Goal: Check status

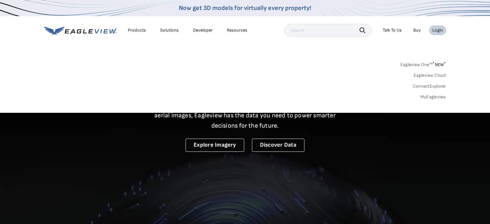
click at [429, 95] on link "MyEagleview" at bounding box center [433, 97] width 26 height 6
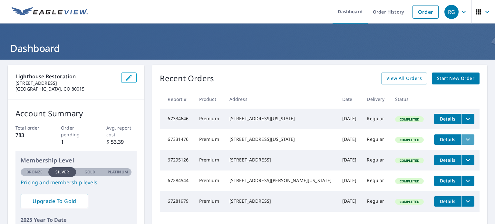
click at [464, 141] on icon "filesDropdownBtn-67331476" at bounding box center [468, 140] width 8 height 8
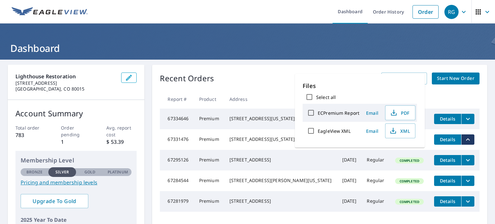
click at [473, 139] on td "Details" at bounding box center [454, 139] width 51 height 21
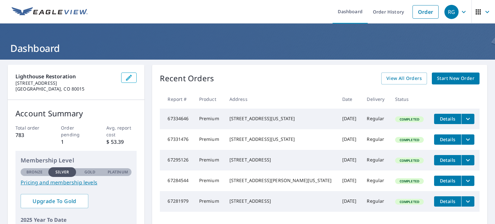
click at [464, 141] on icon "filesDropdownBtn-67331476" at bounding box center [468, 140] width 8 height 8
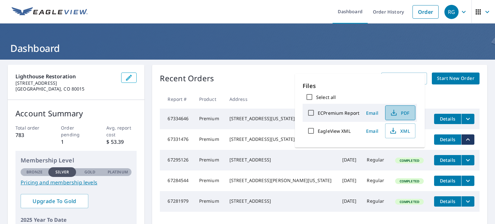
click at [393, 113] on icon "button" at bounding box center [394, 113] width 8 height 8
click at [271, 77] on div "Recent Orders View All Orders Start New Order" at bounding box center [320, 78] width 320 height 12
